Goal: Book appointment/travel/reservation

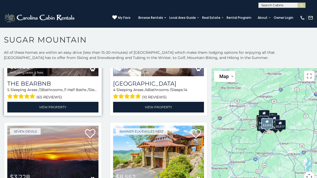
scroll to position [313, 0]
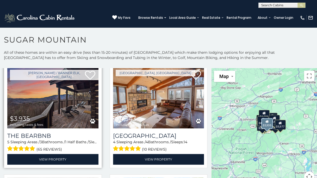
click at [63, 104] on img at bounding box center [52, 97] width 91 height 61
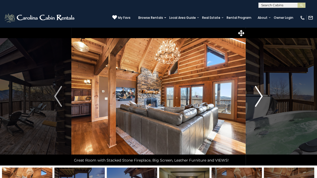
click at [260, 98] on img "Next" at bounding box center [259, 96] width 8 height 21
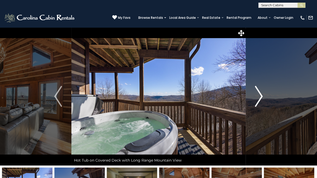
click at [260, 98] on img "Next" at bounding box center [259, 96] width 8 height 21
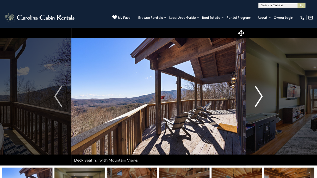
click at [260, 98] on img "Next" at bounding box center [259, 96] width 8 height 21
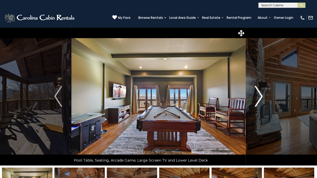
click at [260, 98] on img "Next" at bounding box center [259, 96] width 8 height 21
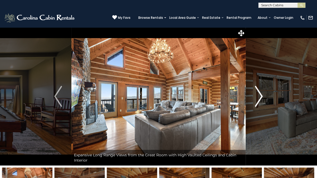
click at [260, 98] on img "Next" at bounding box center [259, 96] width 8 height 21
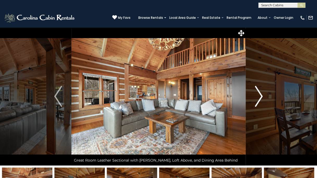
click at [260, 98] on img "Next" at bounding box center [259, 96] width 8 height 21
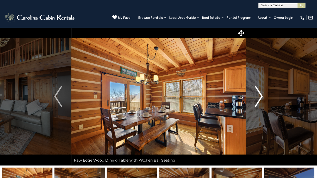
click at [260, 98] on img "Next" at bounding box center [259, 96] width 8 height 21
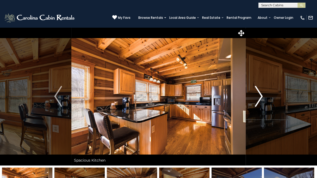
click at [260, 98] on img "Next" at bounding box center [259, 96] width 8 height 21
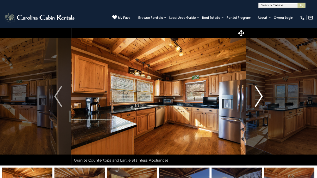
click at [260, 98] on img "Next" at bounding box center [259, 96] width 8 height 21
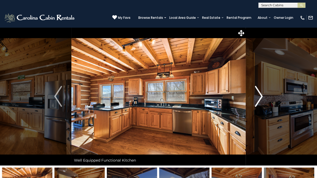
click at [260, 98] on img "Next" at bounding box center [259, 96] width 8 height 21
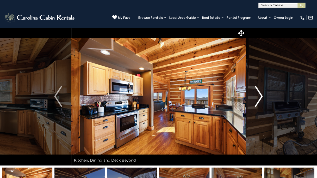
click at [260, 98] on img "Next" at bounding box center [259, 96] width 8 height 21
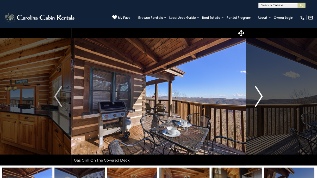
click at [260, 98] on img "Next" at bounding box center [259, 96] width 8 height 21
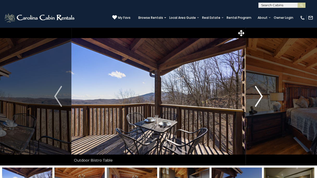
click at [260, 98] on img "Next" at bounding box center [259, 96] width 8 height 21
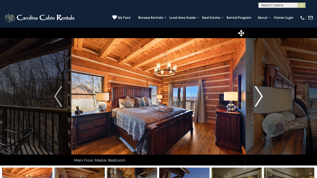
click at [260, 98] on img "Next" at bounding box center [259, 96] width 8 height 21
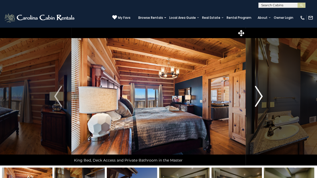
click at [260, 98] on img "Next" at bounding box center [259, 96] width 8 height 21
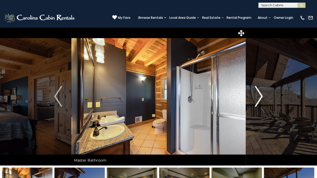
click at [260, 98] on img "Next" at bounding box center [259, 96] width 8 height 21
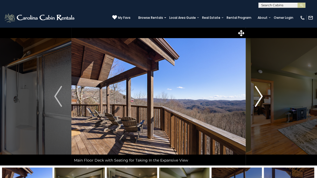
click at [260, 98] on img "Next" at bounding box center [259, 96] width 8 height 21
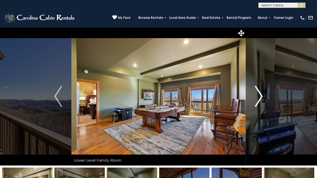
click at [260, 98] on img "Next" at bounding box center [259, 96] width 8 height 21
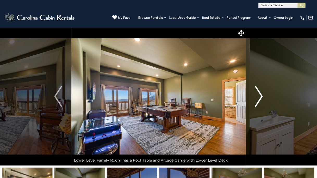
click at [260, 98] on img "Next" at bounding box center [259, 96] width 8 height 21
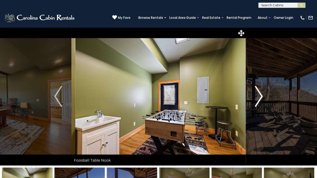
click at [260, 98] on img "Next" at bounding box center [259, 96] width 8 height 21
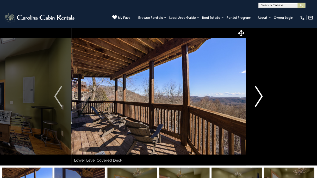
click at [260, 98] on img "Next" at bounding box center [259, 96] width 8 height 21
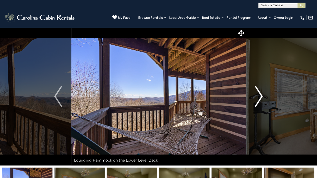
click at [260, 98] on img "Next" at bounding box center [259, 96] width 8 height 21
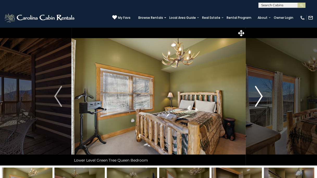
click at [260, 98] on img "Next" at bounding box center [259, 96] width 8 height 21
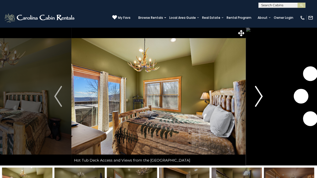
click at [260, 98] on img "Next" at bounding box center [259, 96] width 8 height 21
